Goal: Find specific fact: Find specific page/section

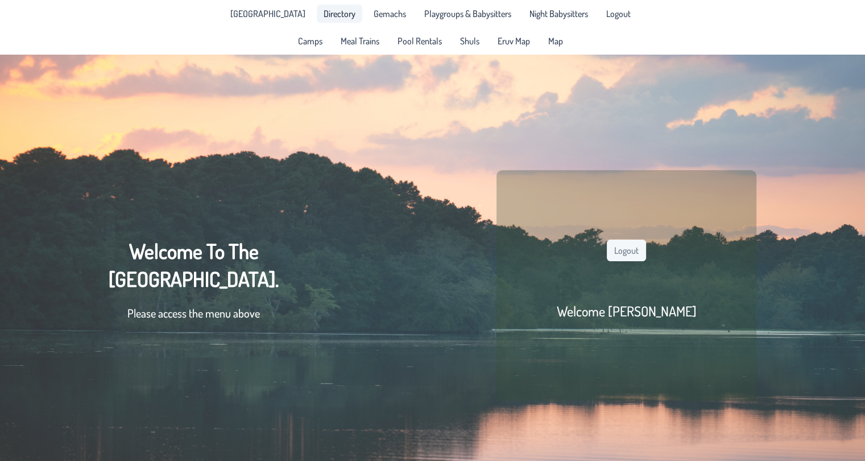
click at [330, 5] on link "Directory" at bounding box center [339, 14] width 45 height 18
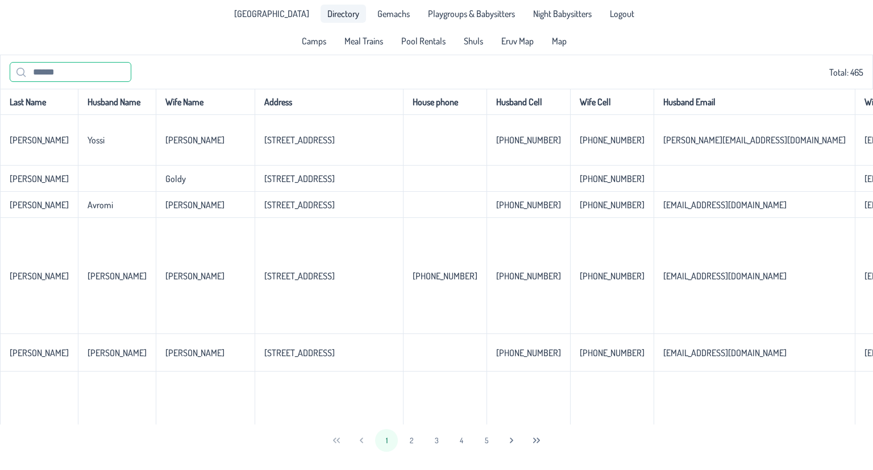
click at [103, 68] on input "text" at bounding box center [71, 72] width 122 height 20
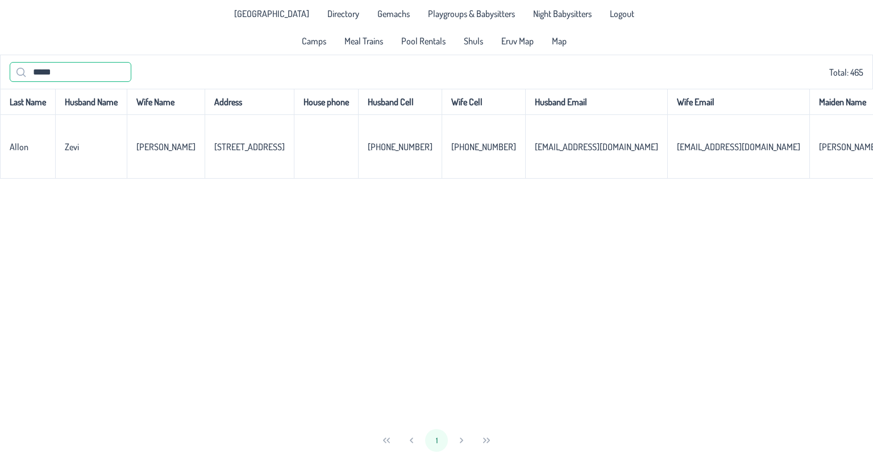
click at [0, 68] on div "***** Total: 465" at bounding box center [436, 72] width 873 height 34
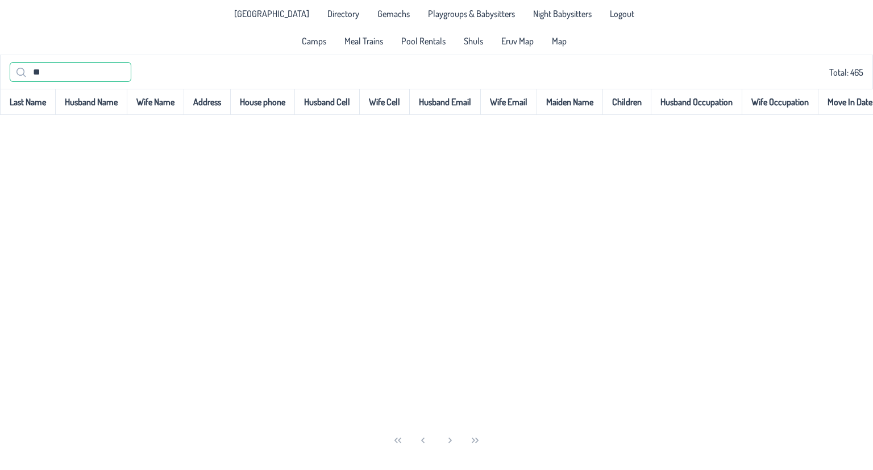
type input "*"
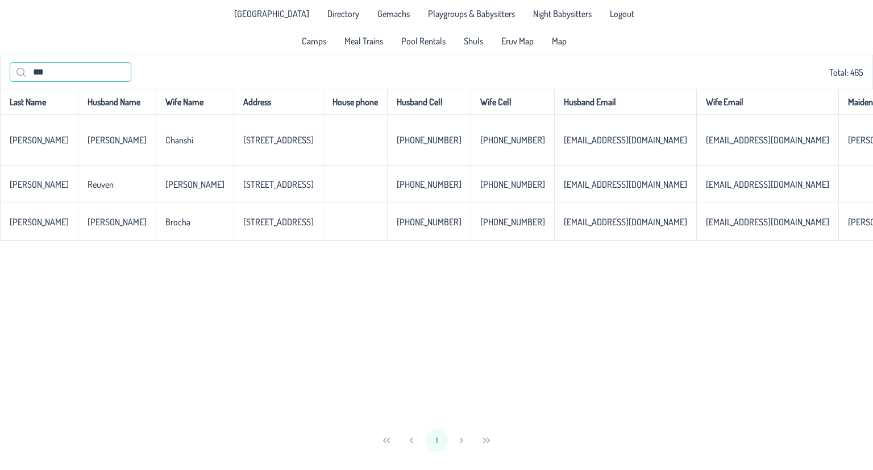
drag, startPoint x: 42, startPoint y: 69, endPoint x: 25, endPoint y: 73, distance: 16.8
click at [25, 73] on p-iconfield "***" at bounding box center [71, 72] width 122 height 20
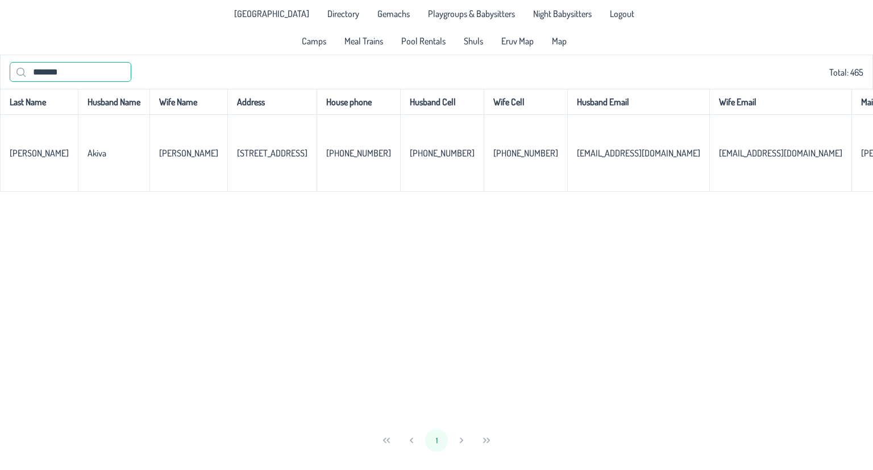
drag, startPoint x: 0, startPoint y: 91, endPoint x: 0, endPoint y: 110, distance: 18.8
click at [0, 110] on div "******* Total: 465 Last Name Husband Name Wife Name Address House phone Husband…" at bounding box center [436, 255] width 873 height 401
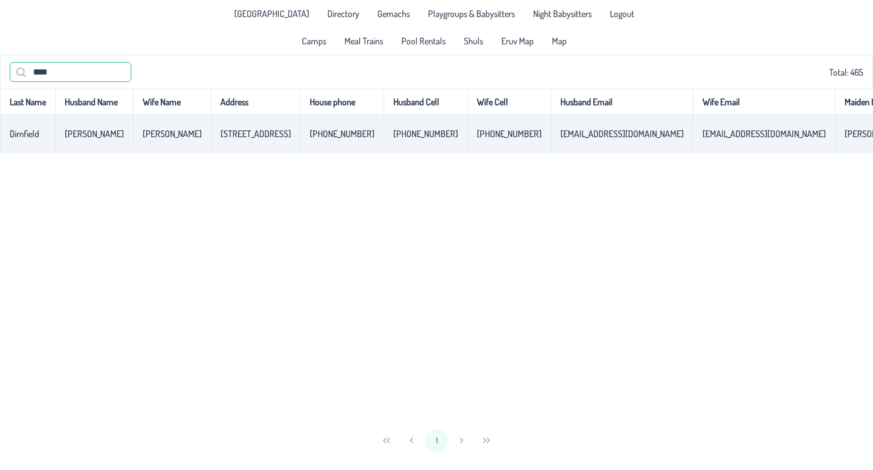
scroll to position [0, 351]
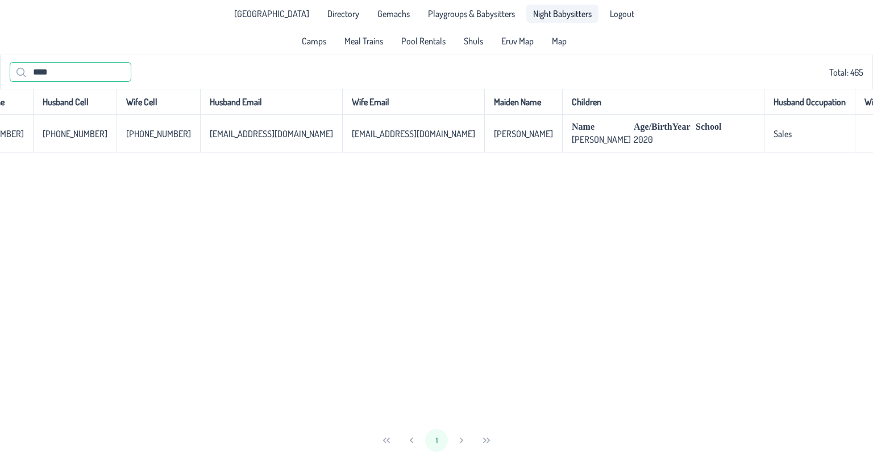
type input "****"
drag, startPoint x: 59, startPoint y: 72, endPoint x: 0, endPoint y: 48, distance: 64.0
click at [0, 48] on app-root "[GEOGRAPHIC_DATA] Directory Gemachs Playgroups & Babysitters Night Babysitters …" at bounding box center [436, 228] width 873 height 456
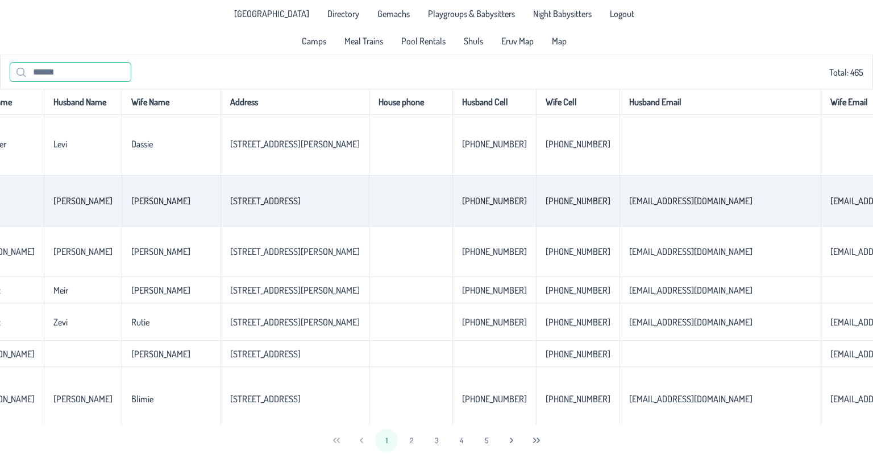
scroll to position [1409, 0]
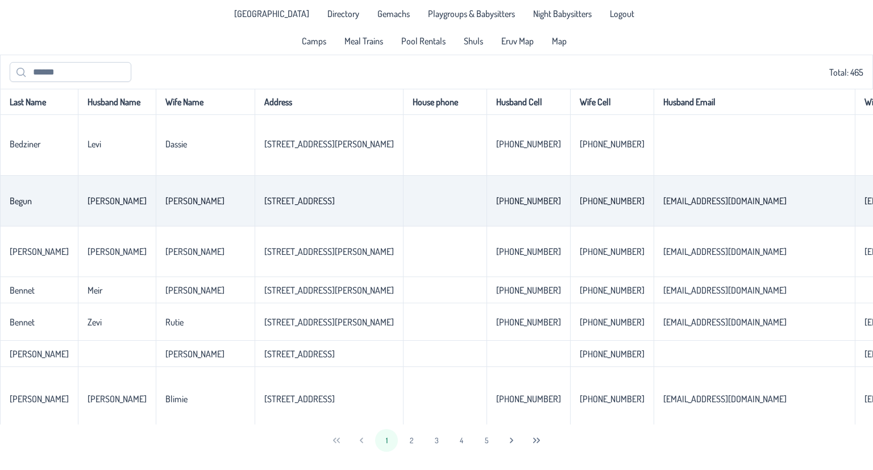
drag, startPoint x: 359, startPoint y: 245, endPoint x: 242, endPoint y: 242, distance: 117.7
click at [255, 226] on td "[STREET_ADDRESS]" at bounding box center [329, 201] width 148 height 51
copy p-celleditor "[STREET_ADDRESS]"
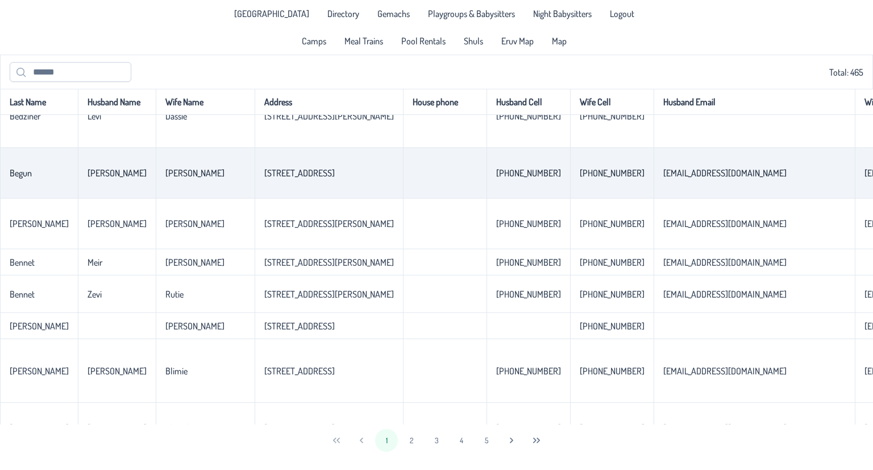
click at [331, 198] on td "[STREET_ADDRESS]" at bounding box center [329, 173] width 148 height 51
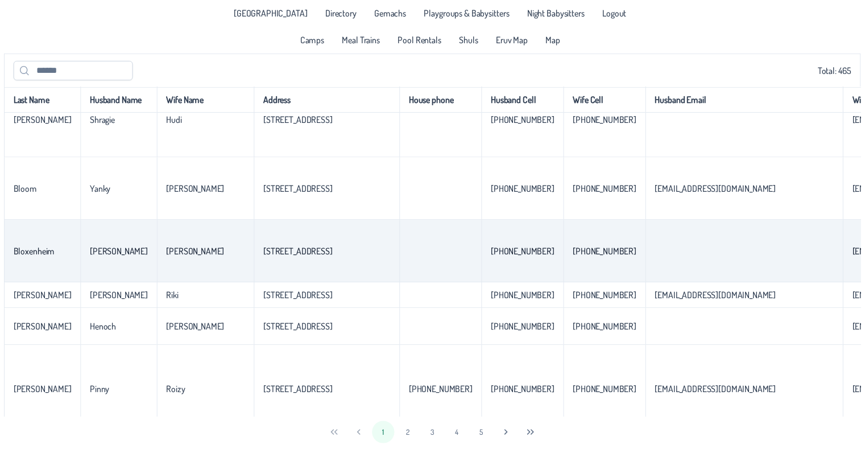
scroll to position [2568, 0]
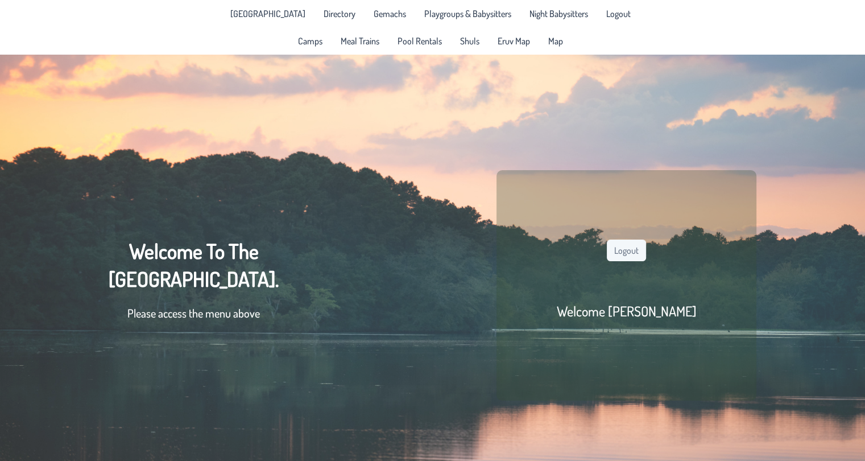
scroll to position [0, 9]
click at [310, 23] on div "[GEOGRAPHIC_DATA] Directory Gemachs Playgroups & Babysitters Night Babysitters …" at bounding box center [433, 13] width 432 height 27
click at [324, 13] on span "Directory" at bounding box center [340, 13] width 32 height 9
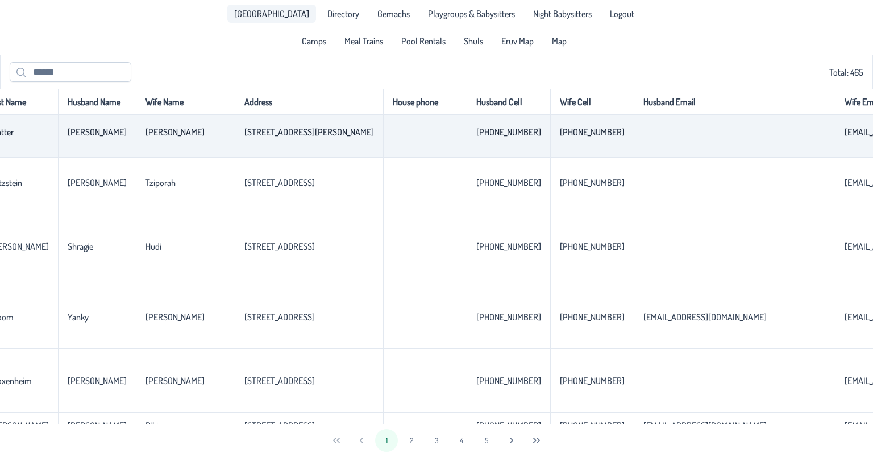
scroll to position [2229, 0]
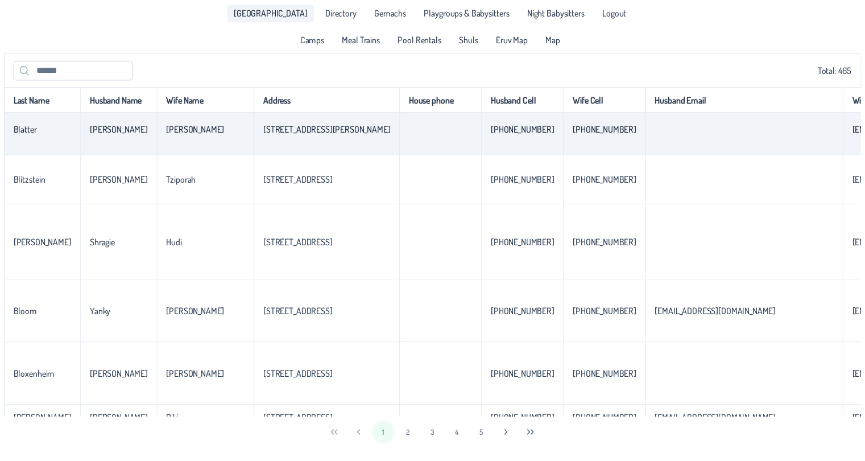
scroll to position [0, 9]
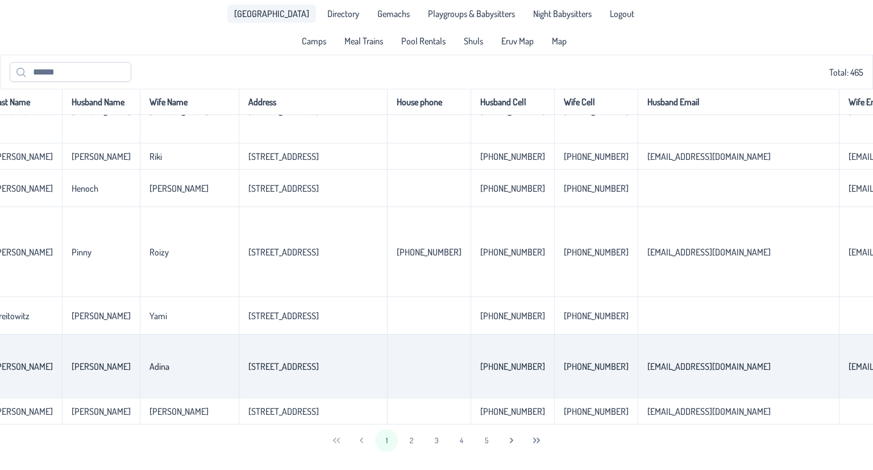
scroll to position [2568, 0]
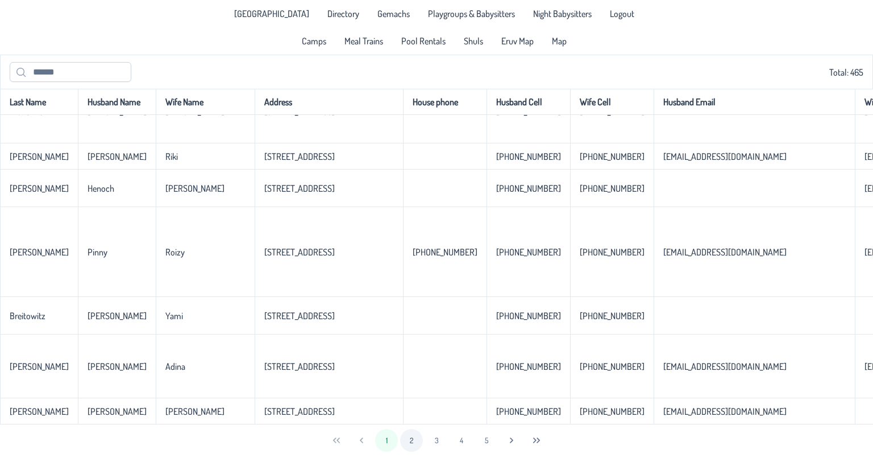
click at [415, 444] on button "2" at bounding box center [411, 440] width 23 height 23
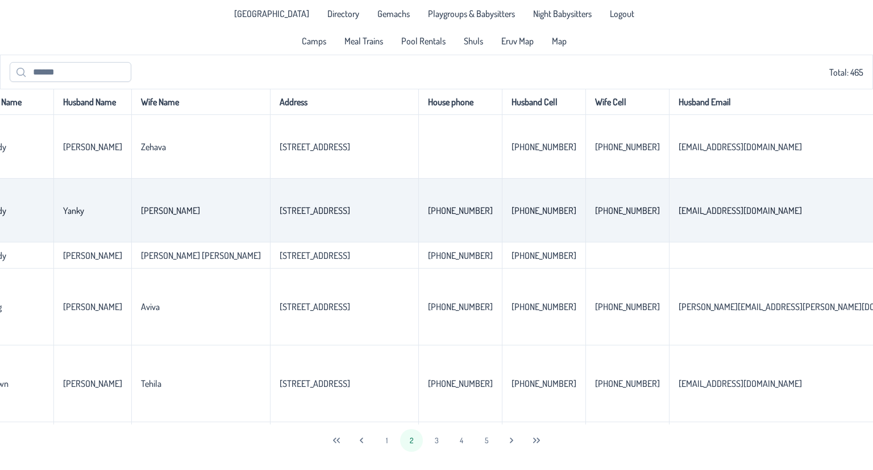
scroll to position [0, 0]
